Goal: Information Seeking & Learning: Learn about a topic

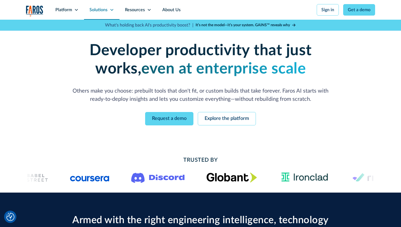
click at [110, 9] on icon at bounding box center [112, 10] width 4 height 4
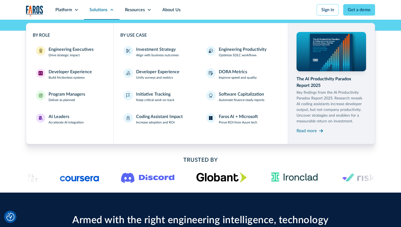
click at [110, 9] on icon at bounding box center [112, 10] width 4 height 4
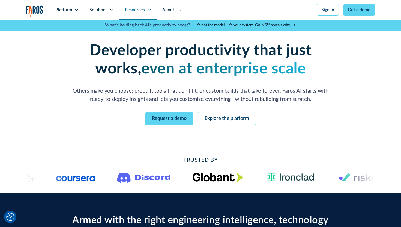
click at [146, 10] on div "Resources" at bounding box center [138, 10] width 37 height 20
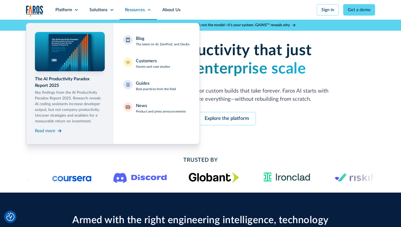
click at [146, 10] on div "Resources" at bounding box center [138, 10] width 37 height 20
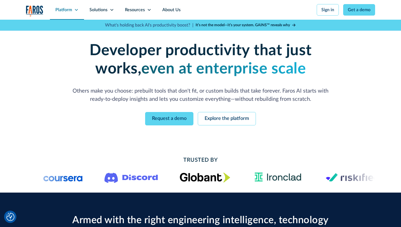
click at [74, 13] on div "Platform" at bounding box center [67, 10] width 34 height 20
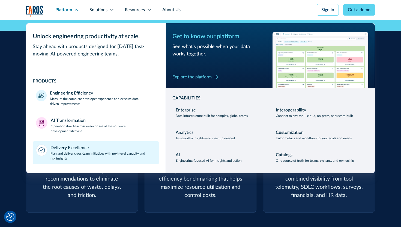
scroll to position [221, 0]
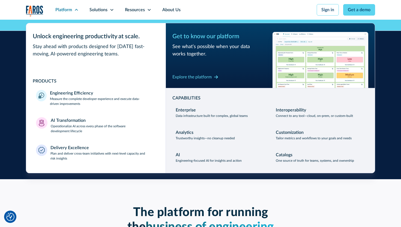
click at [17, 80] on div "Armed with the right engineering intelligence, technology teams can reduce bott…" at bounding box center [200, 75] width 401 height 207
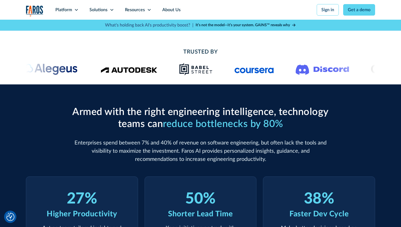
scroll to position [0, 0]
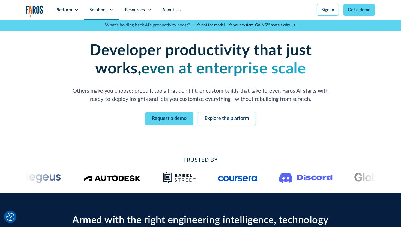
click at [110, 8] on icon at bounding box center [112, 10] width 4 height 4
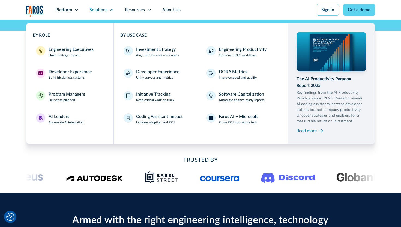
click at [65, 150] on div "Trusted By" at bounding box center [200, 169] width 401 height 45
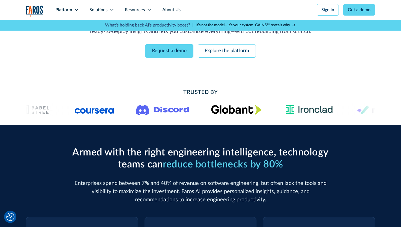
scroll to position [73, 0]
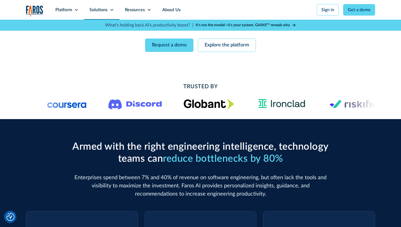
click at [105, 11] on div "Solutions" at bounding box center [98, 10] width 18 height 7
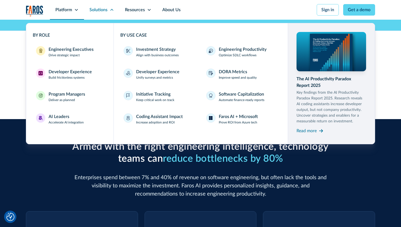
click at [78, 13] on div "Platform" at bounding box center [67, 10] width 34 height 20
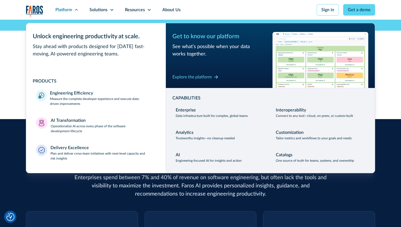
click at [241, 5] on nav "Platform Unlock engineering productivity at scale. Stay ahead with products des…" at bounding box center [212, 10] width 325 height 20
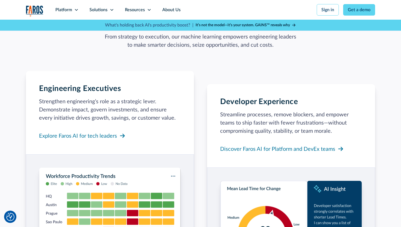
scroll to position [0, 0]
